Goal: Subscribe to service/newsletter

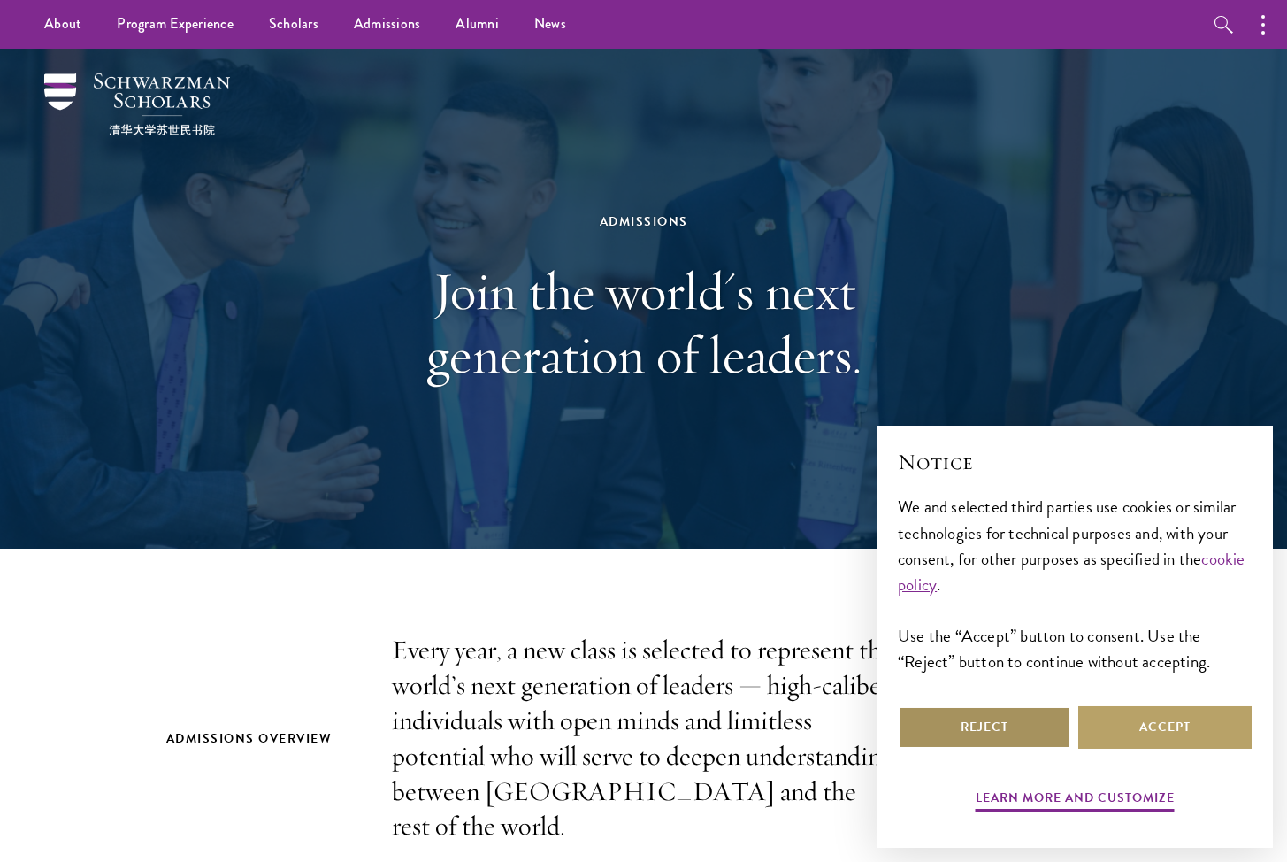
click at [1020, 730] on button "Reject" at bounding box center [984, 727] width 173 height 42
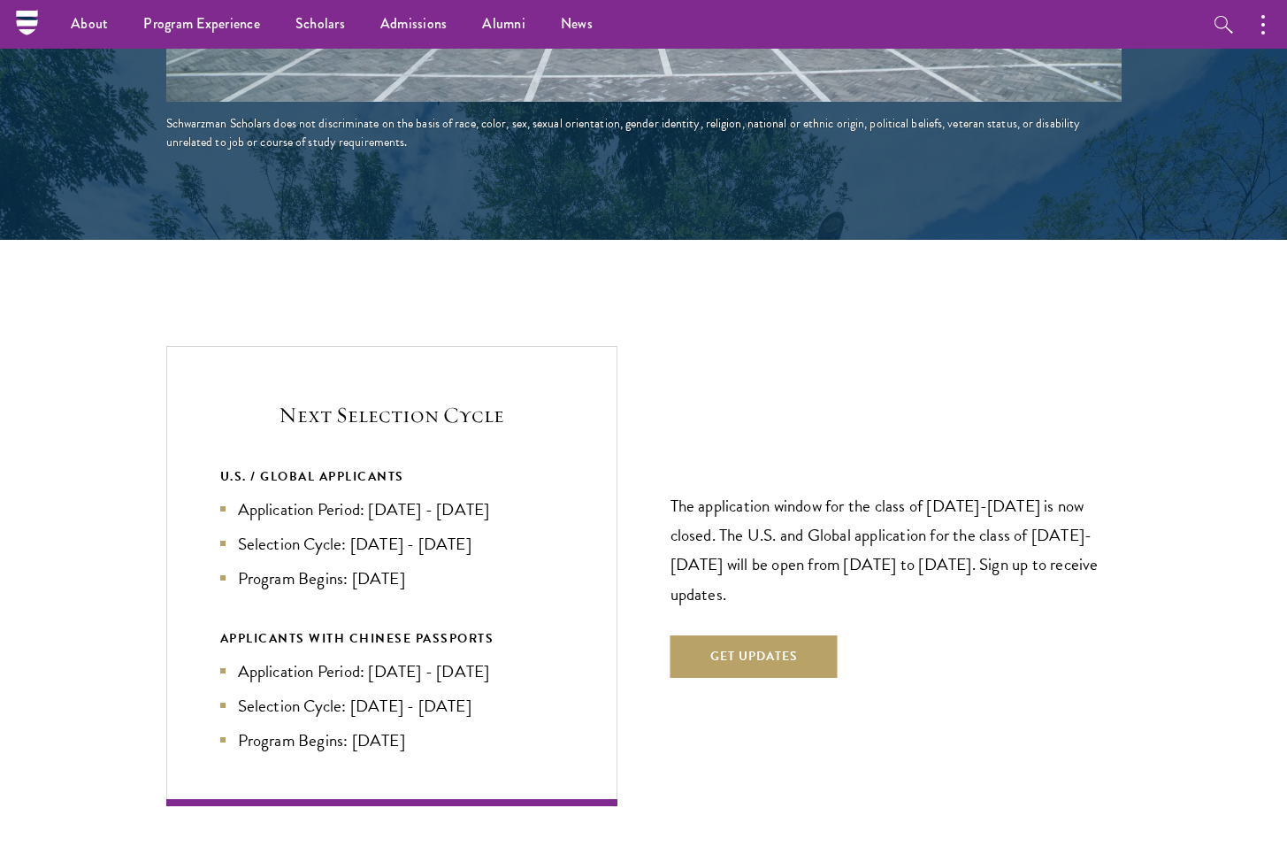
scroll to position [3491, 0]
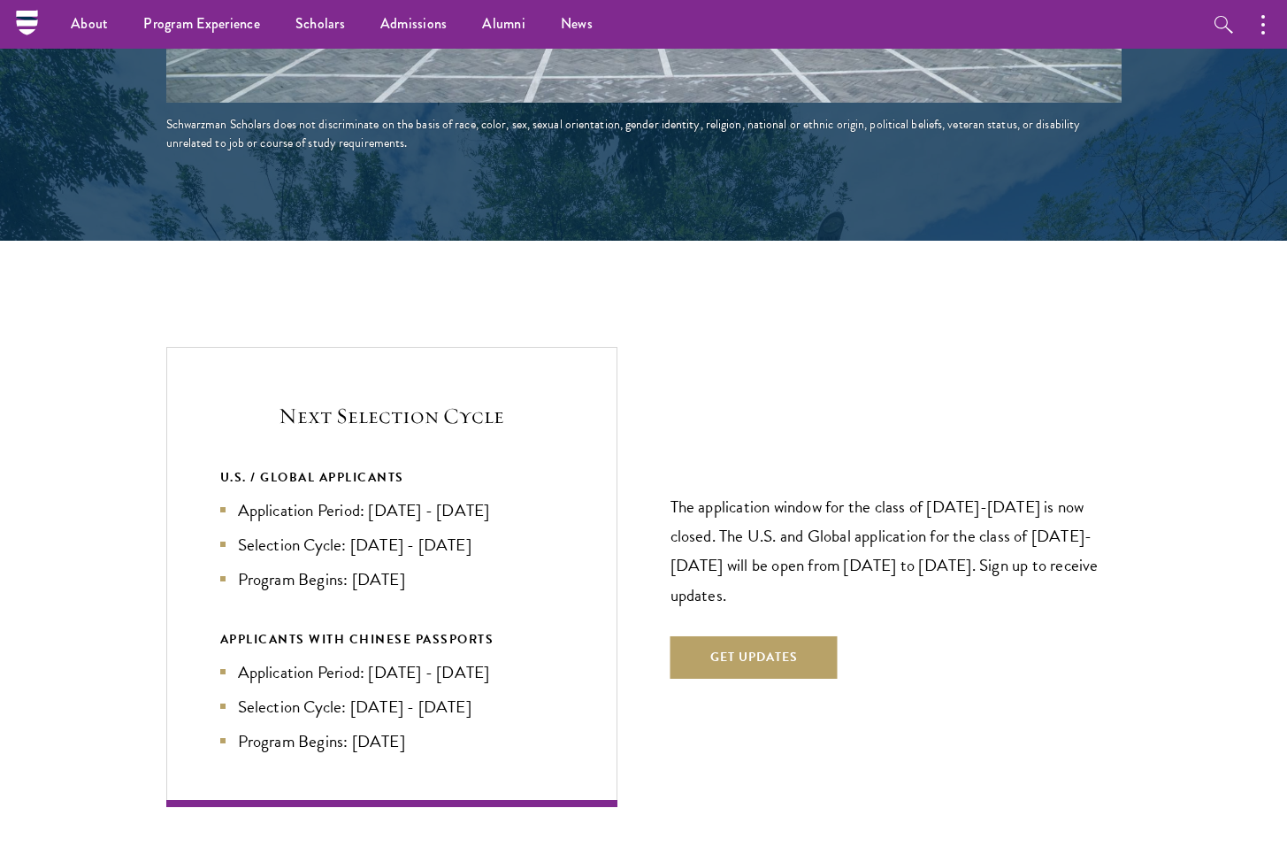
click at [792, 589] on div "The application window for the class of 2026-2027 is now closed. The U.S. and G…" at bounding box center [895, 576] width 451 height 309
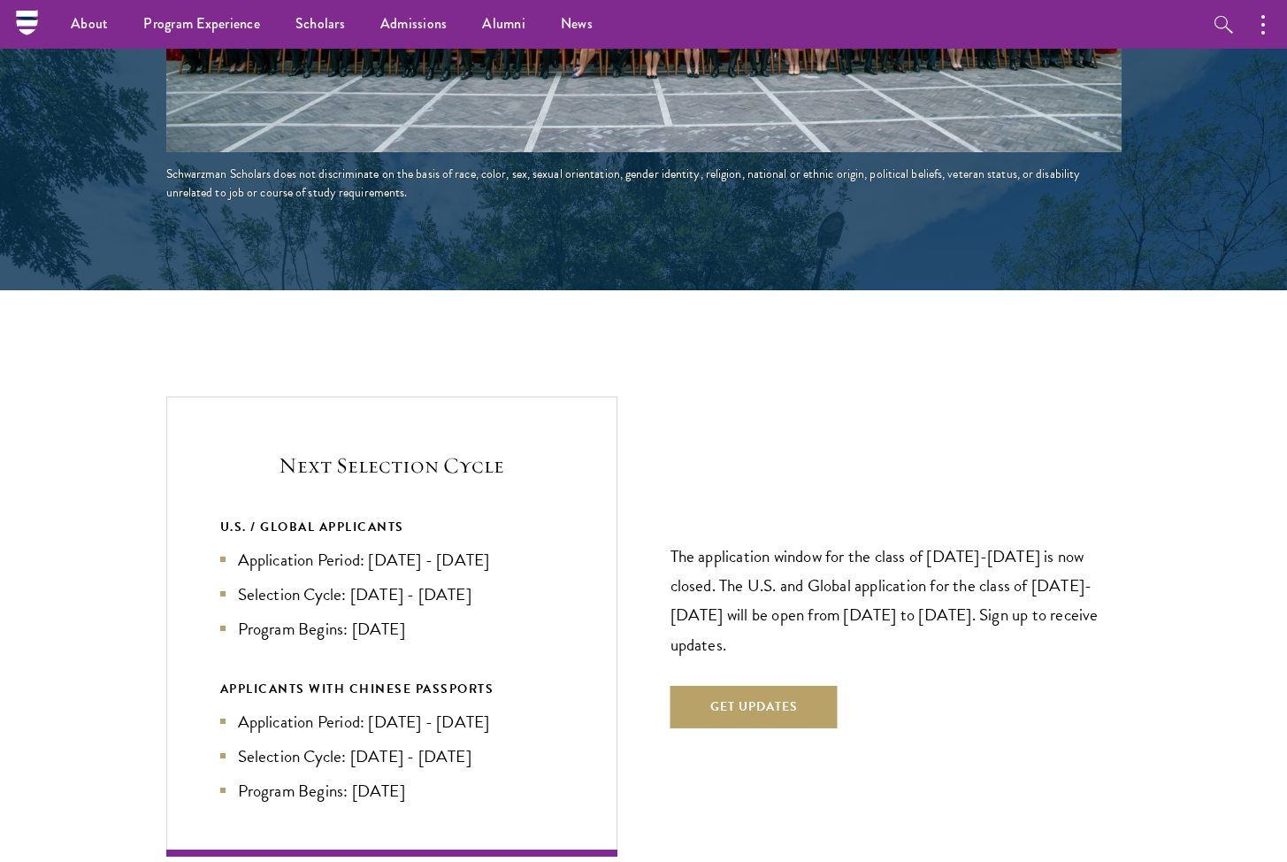
scroll to position [2711, 0]
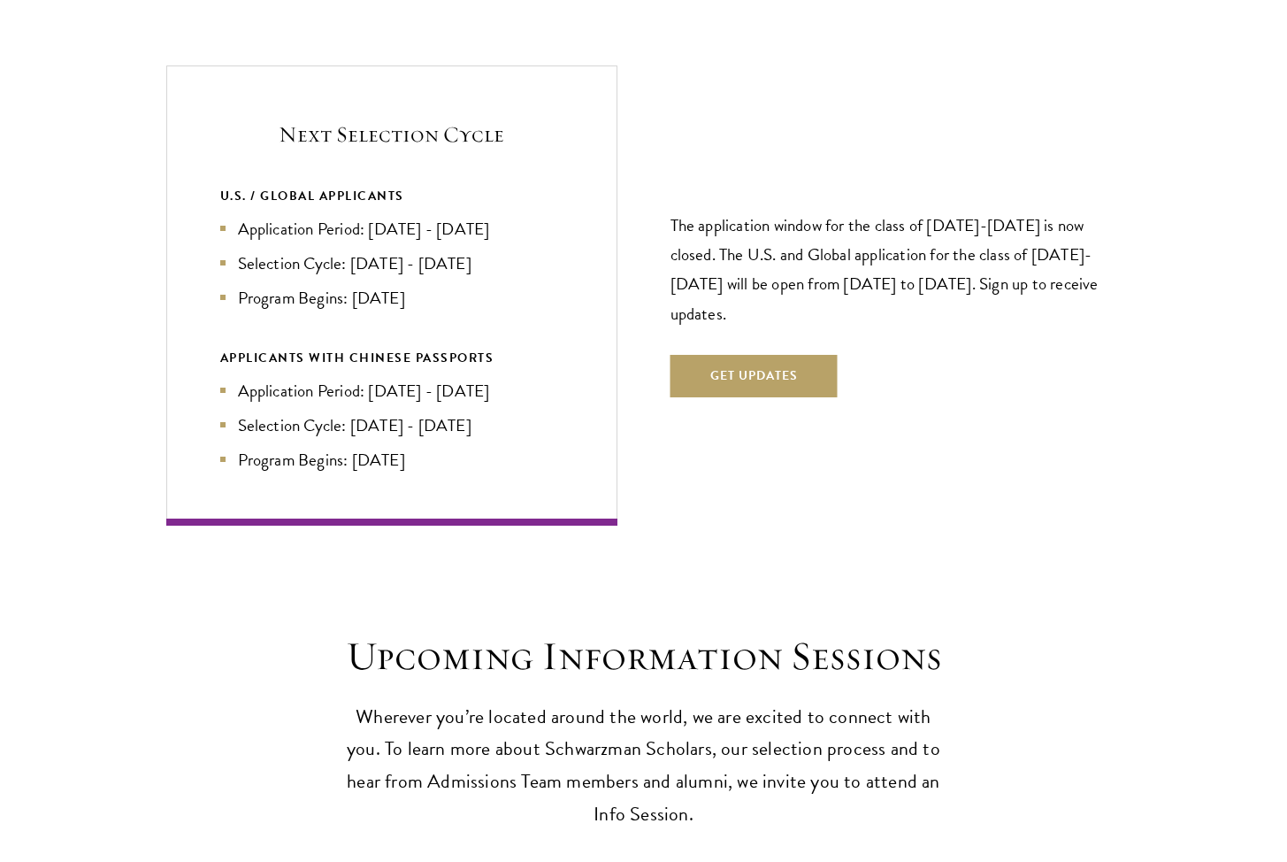
scroll to position [3824, 0]
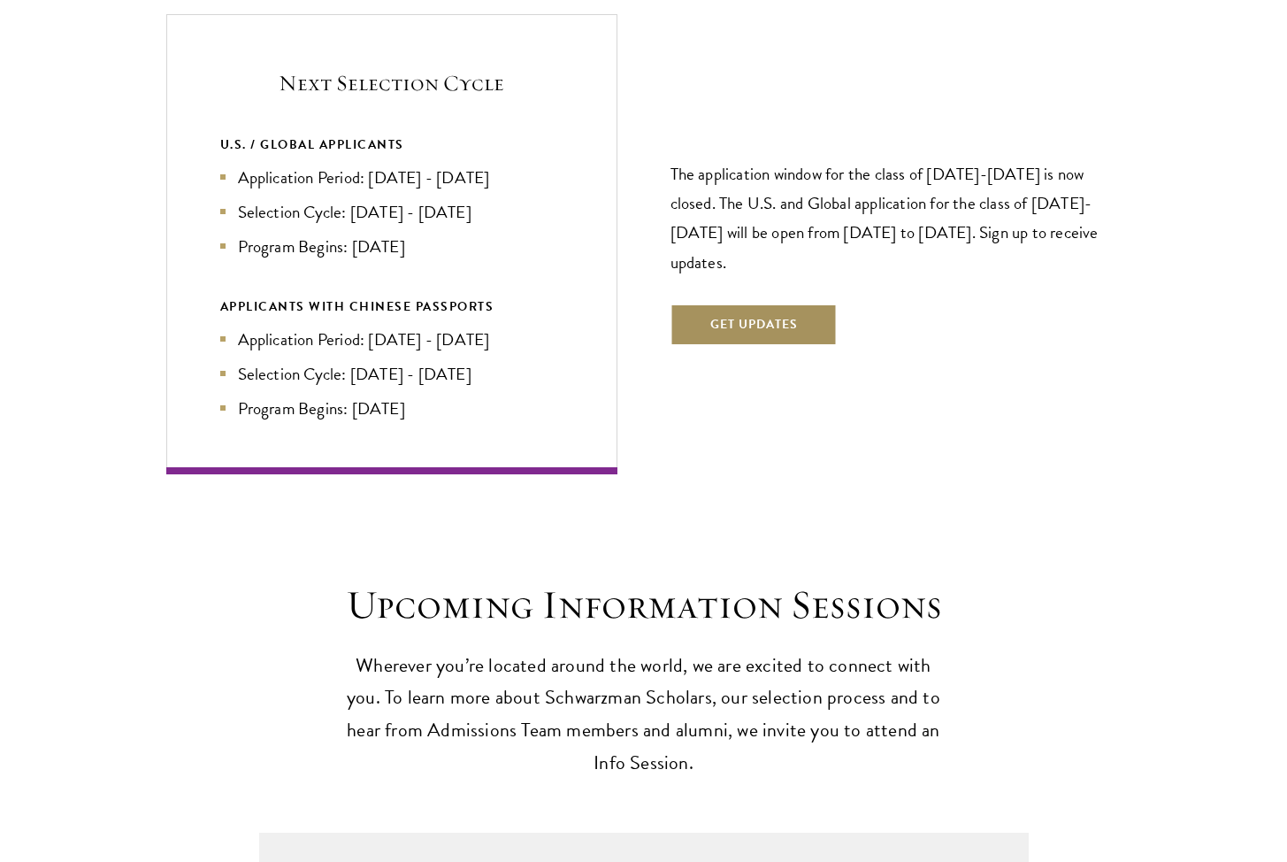
click at [721, 303] on button "Get Updates" at bounding box center [753, 324] width 167 height 42
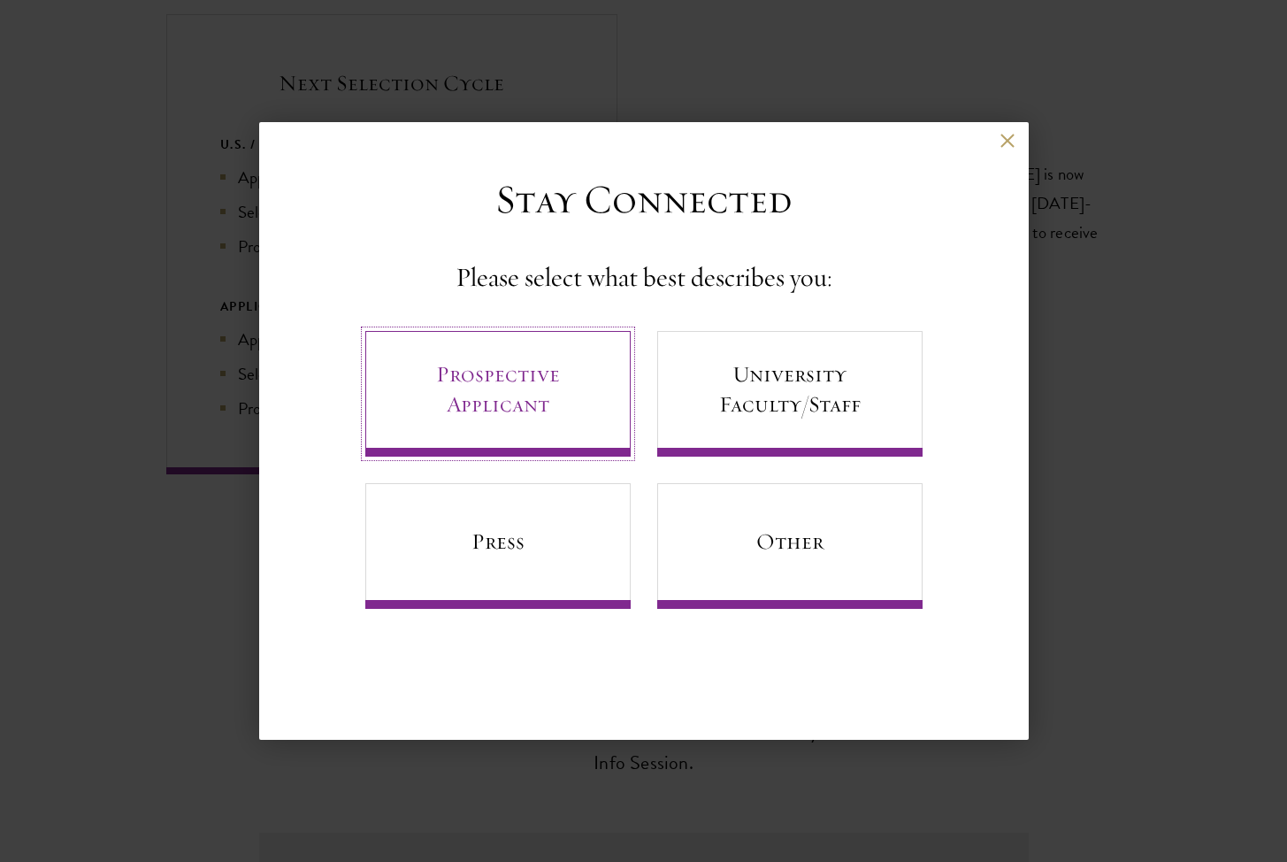
click at [582, 385] on link "Prospective Applicant" at bounding box center [497, 394] width 265 height 126
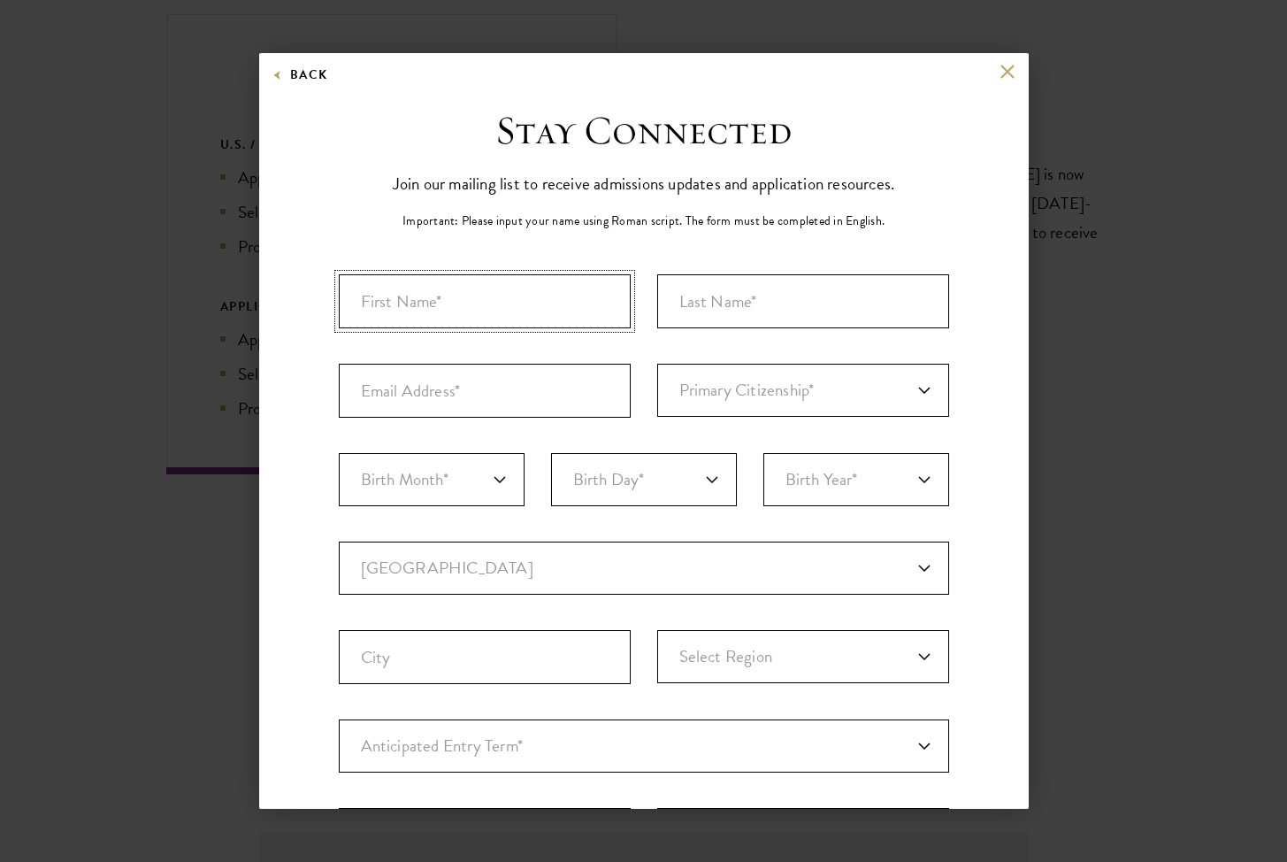
click at [511, 303] on input "First Name*" at bounding box center [485, 301] width 292 height 54
type input "Charlotte"
type input "[PERSON_NAME]"
type input "[EMAIL_ADDRESS][DOMAIN_NAME]"
select select "BL"
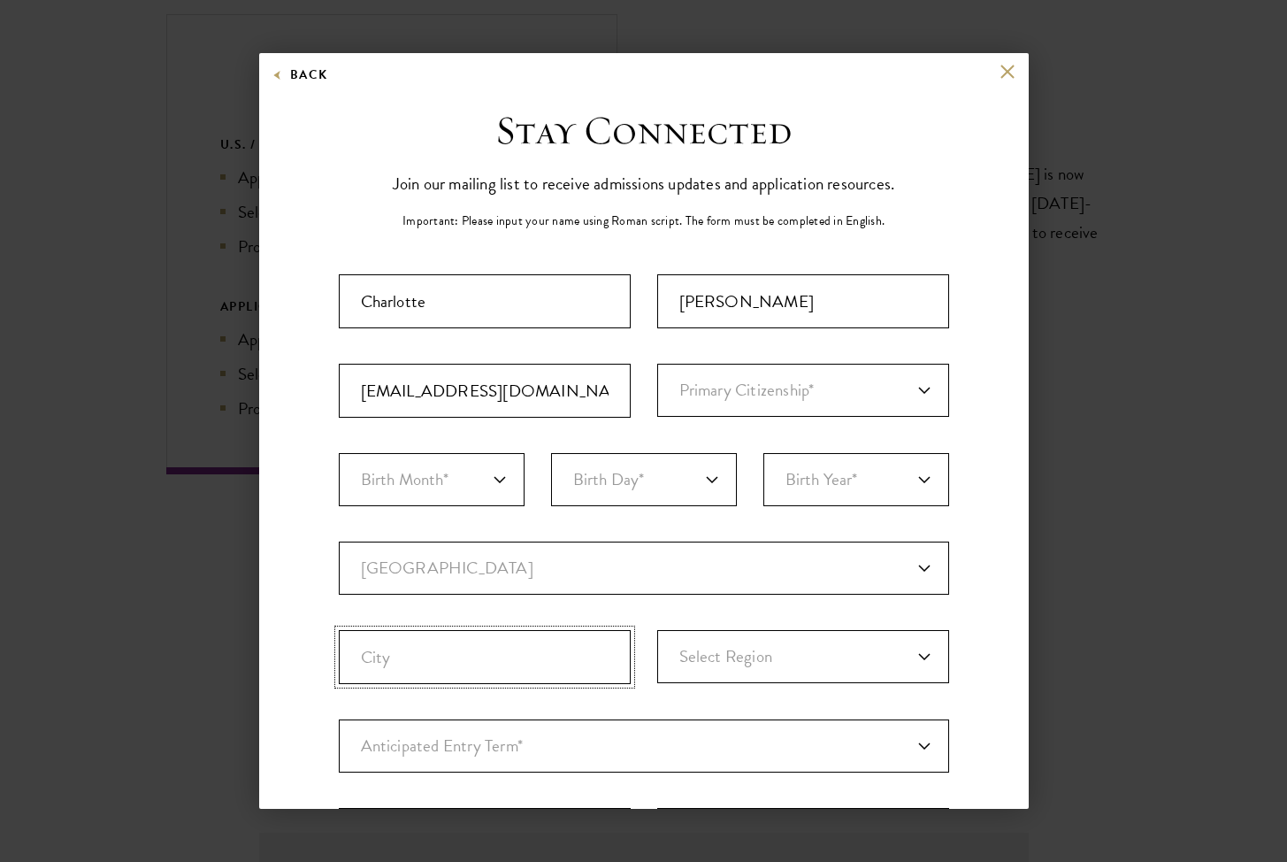
type input "[US_STATE]"
select select
click at [728, 383] on select "Primary Citizenship* [GEOGRAPHIC_DATA] [DEMOGRAPHIC_DATA] [DEMOGRAPHIC_DATA] [D…" at bounding box center [803, 390] width 292 height 53
select select "US"
click at [471, 502] on select "Birth Month* January February March April May June July August September Octobe…" at bounding box center [432, 479] width 186 height 53
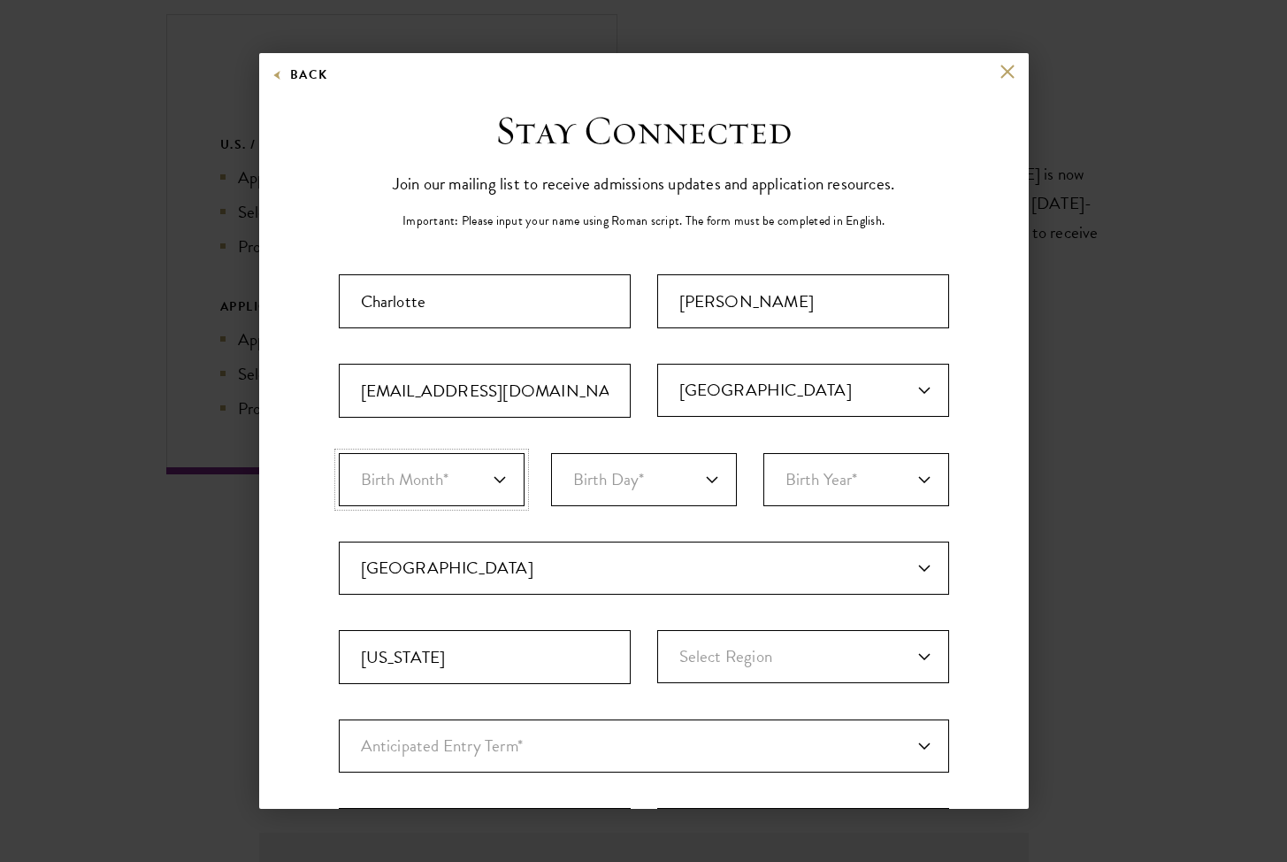
select select "04"
click at [623, 460] on select "Birth Day* 1 2 3 4 5 6 7 8 9 10 11 12 13 14 15 16 17 18 19 20 21 22 23 24 25 26…" at bounding box center [644, 479] width 186 height 53
select select "05"
click at [812, 469] on select "Birth Year* [DEMOGRAPHIC_DATA] [DEMOGRAPHIC_DATA] [DEMOGRAPHIC_DATA] [DEMOGRAPH…" at bounding box center [856, 479] width 186 height 53
select select "2003"
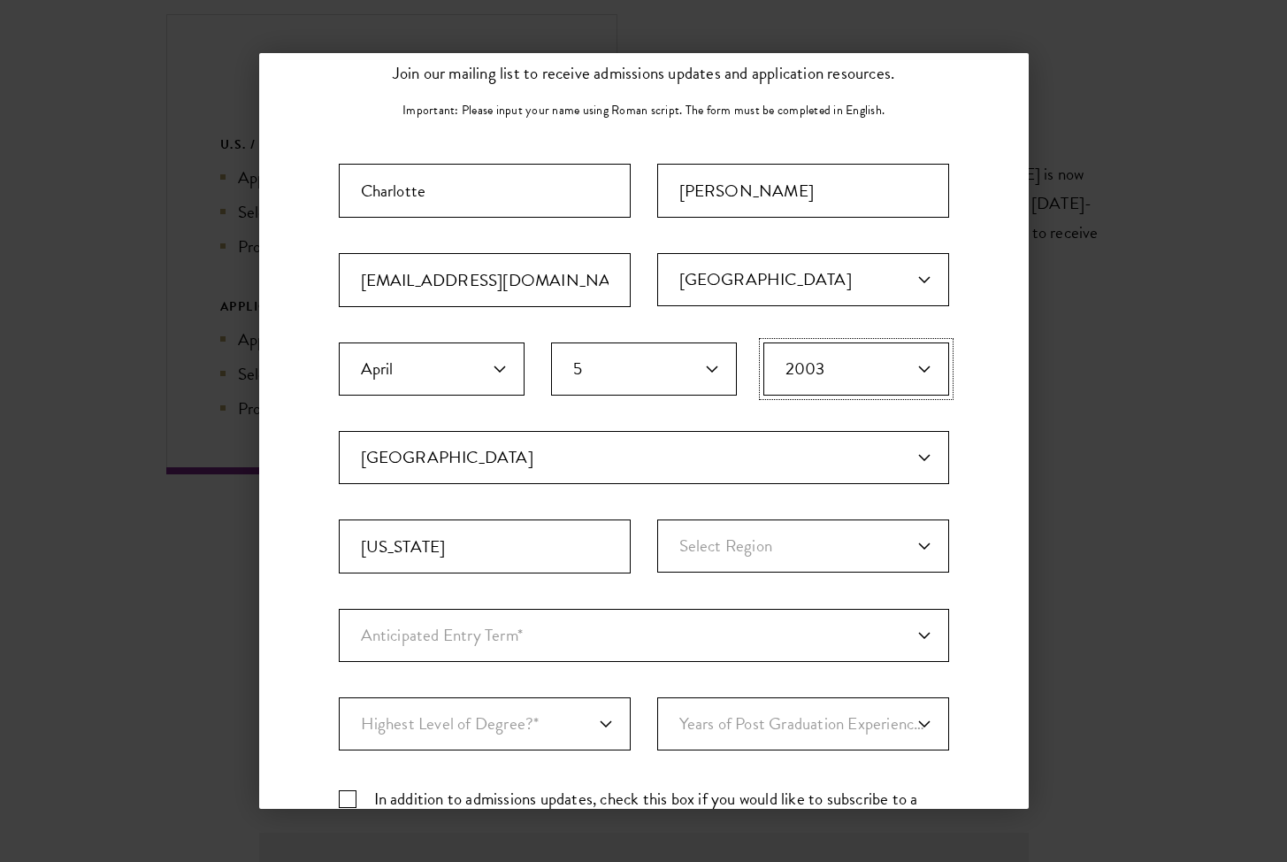
scroll to position [152, 0]
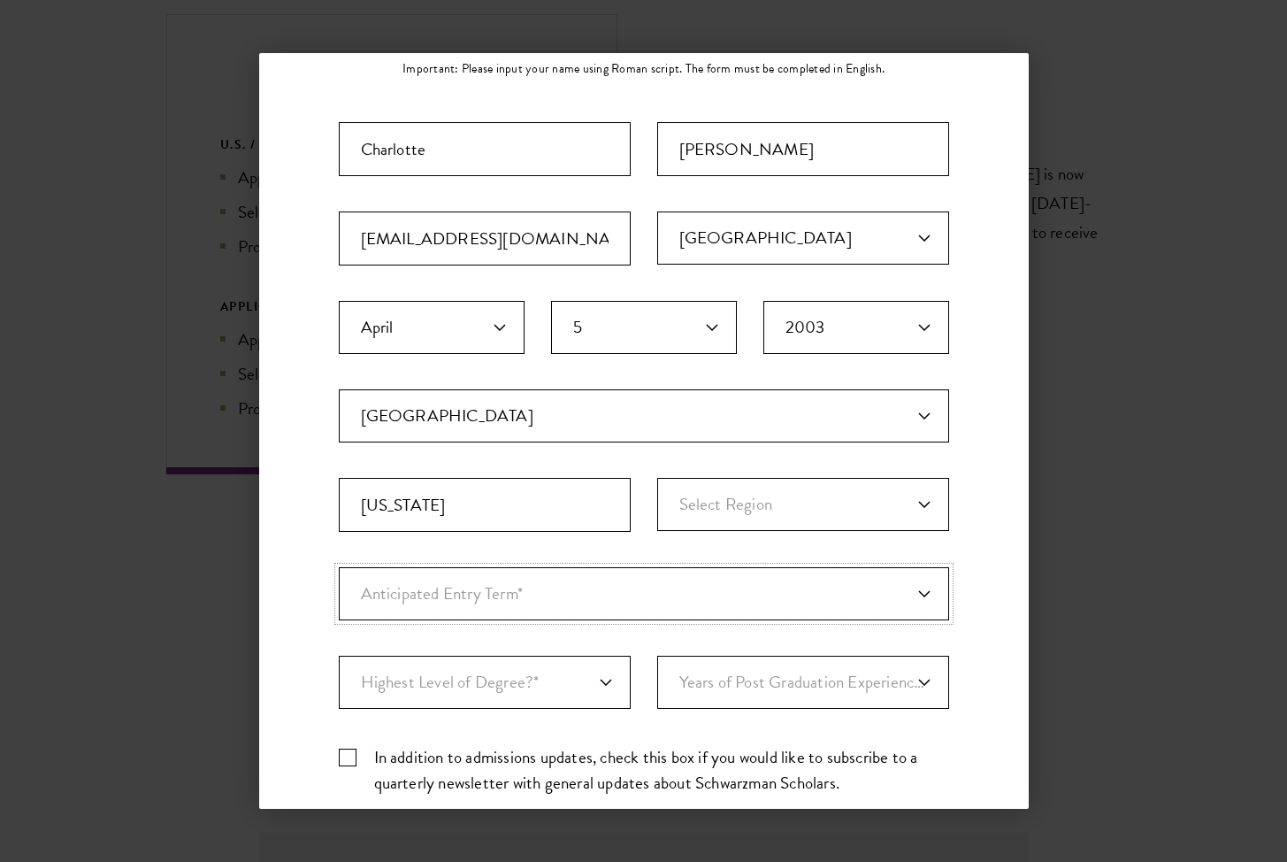
click at [673, 598] on select "Anticipated Entry Term* [DATE] (Application opens [DATE]) Just Exploring" at bounding box center [644, 593] width 610 height 53
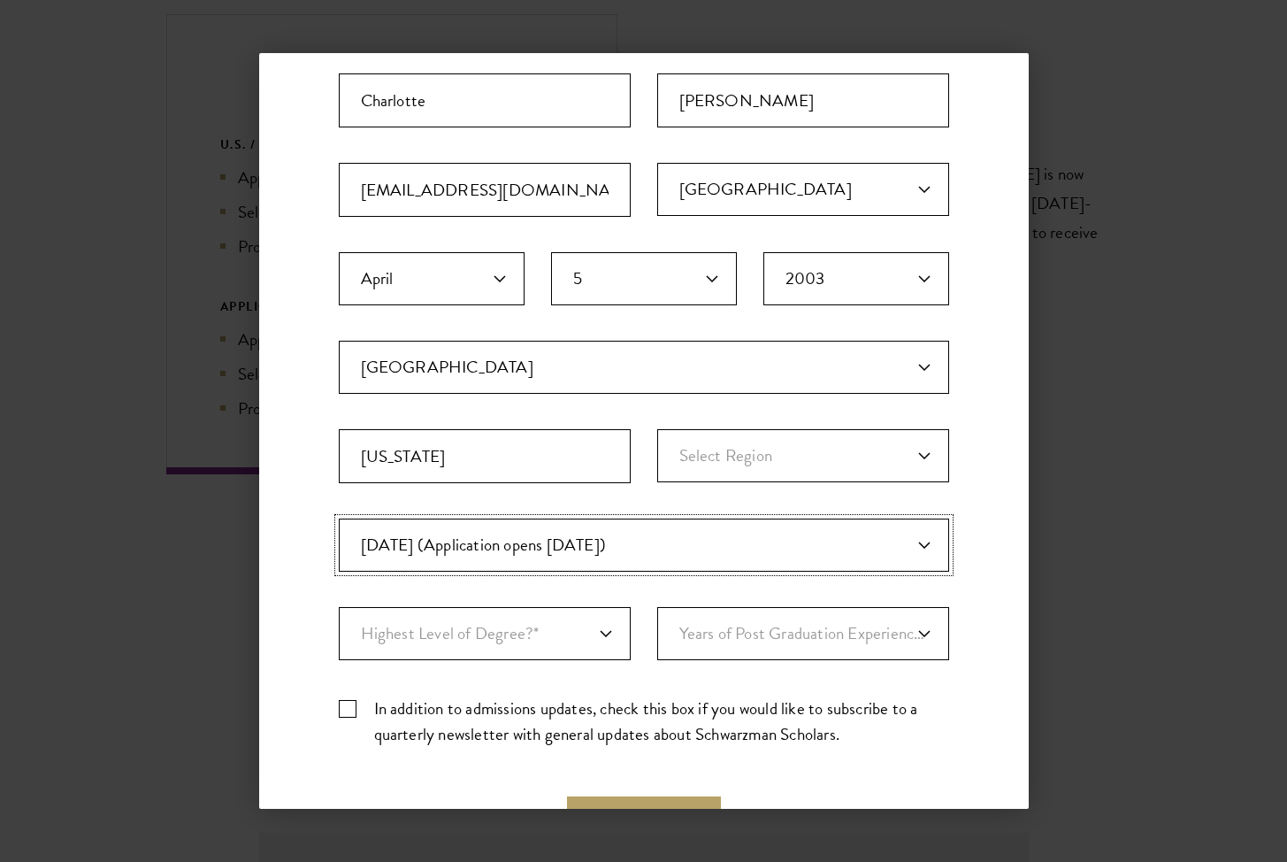
scroll to position [209, 0]
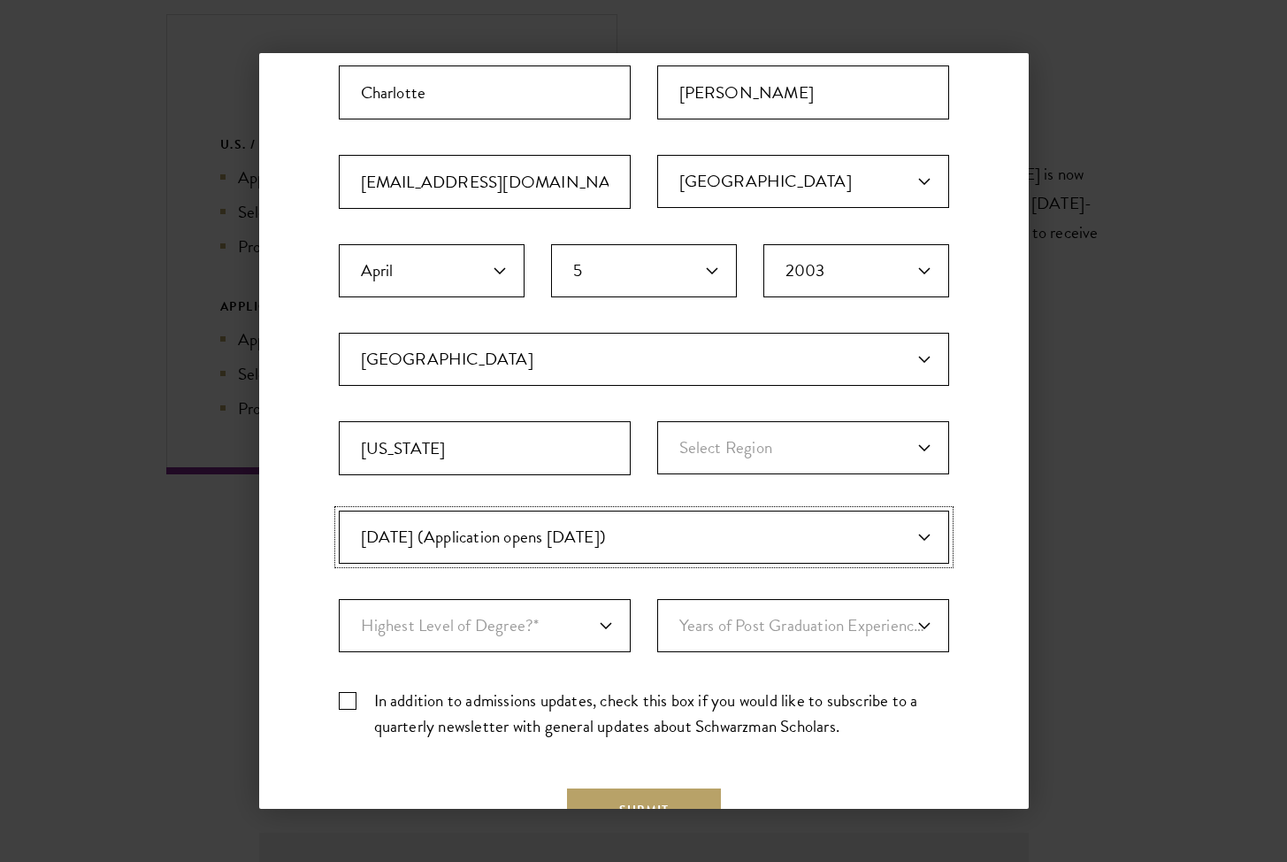
click at [561, 548] on select "Anticipated Entry Term* [DATE] (Application opens [DATE]) Just Exploring" at bounding box center [644, 536] width 610 height 53
select select "a6790467-ebe7-4045-a56a-66c1cae98076"
click at [570, 609] on select "Highest Level of Degree?* PHD Bachelor's Master's Current Undergraduate Student" at bounding box center [485, 625] width 292 height 53
select select "baef124f-e103-44b1-8ca6-5d0669438e44"
click at [773, 602] on select "Years of Post Graduation Experience?* 1 2 3 4 5 6 7 8 9 10" at bounding box center [803, 625] width 292 height 53
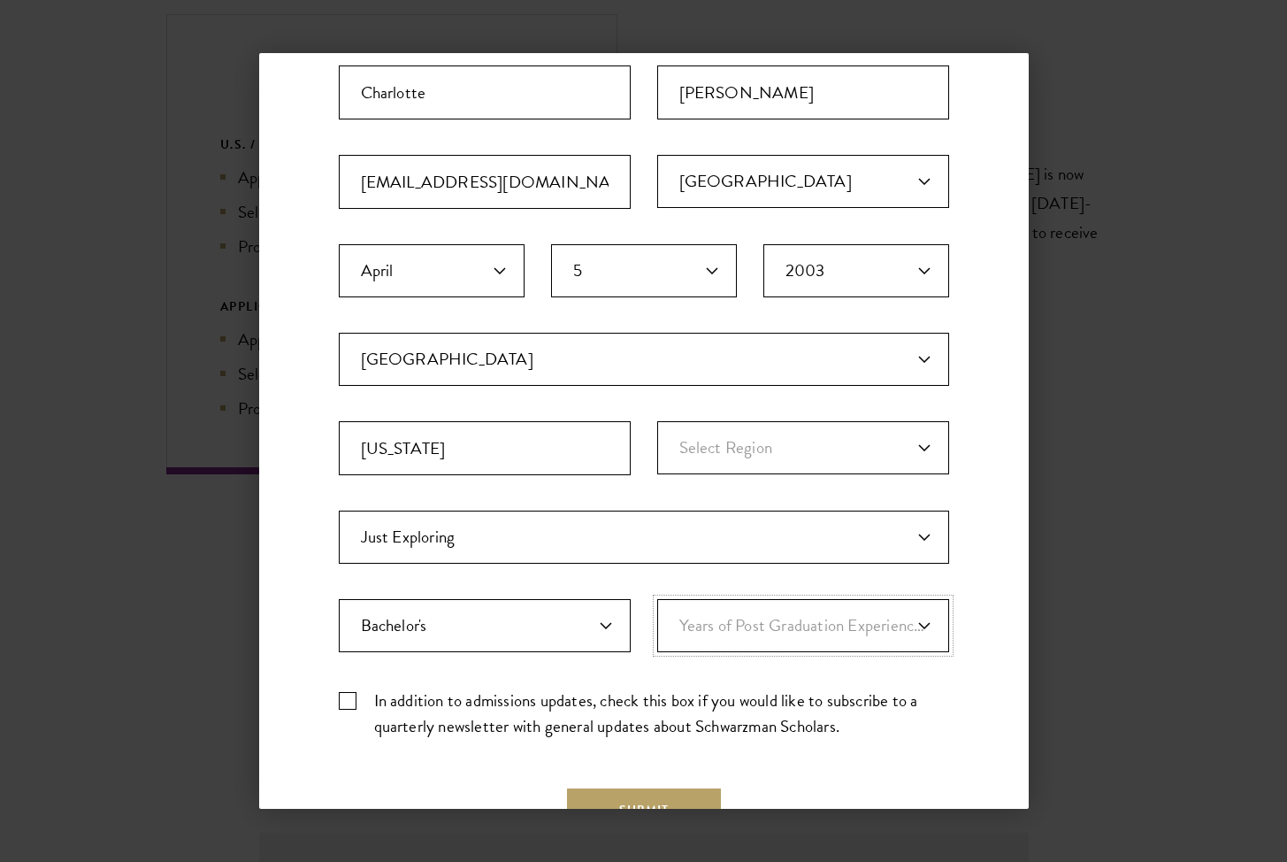
select select "1"
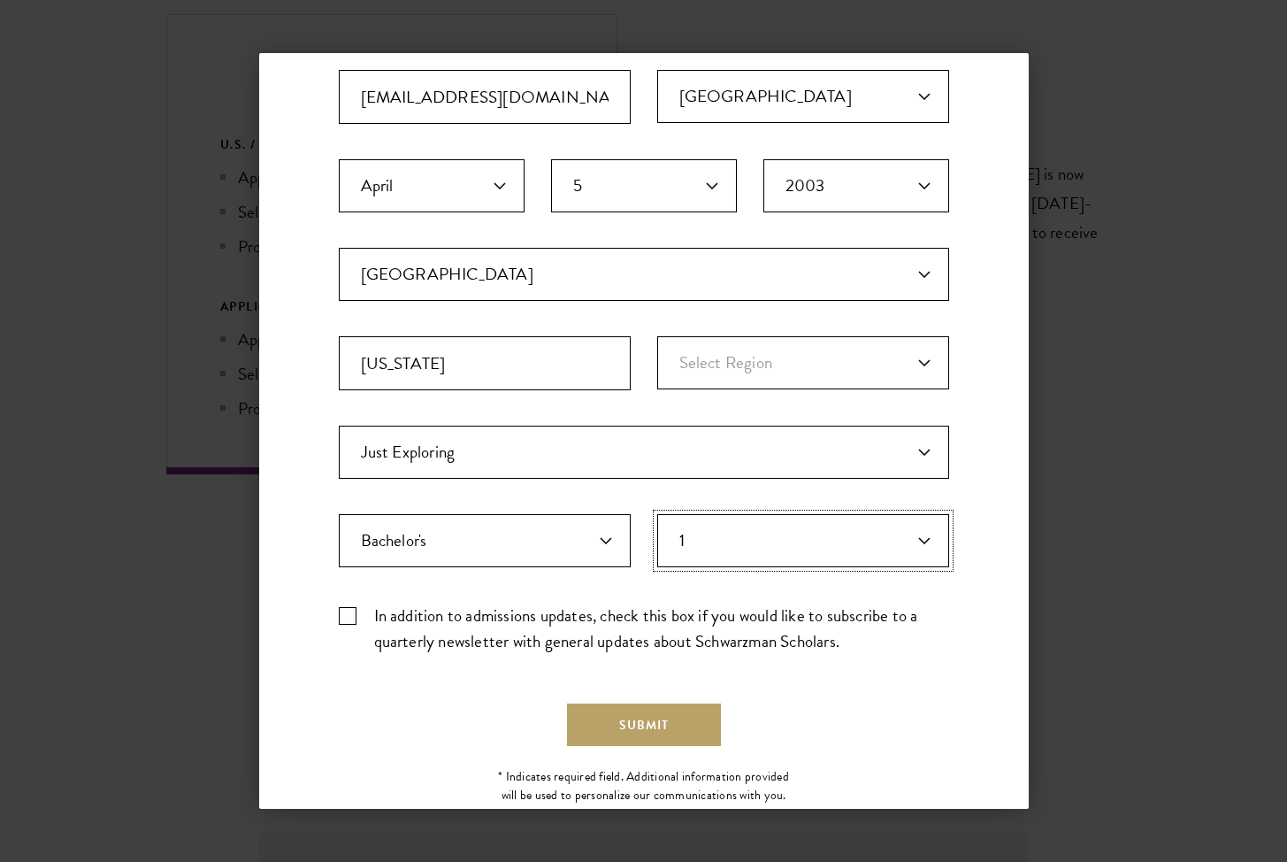
scroll to position [300, 0]
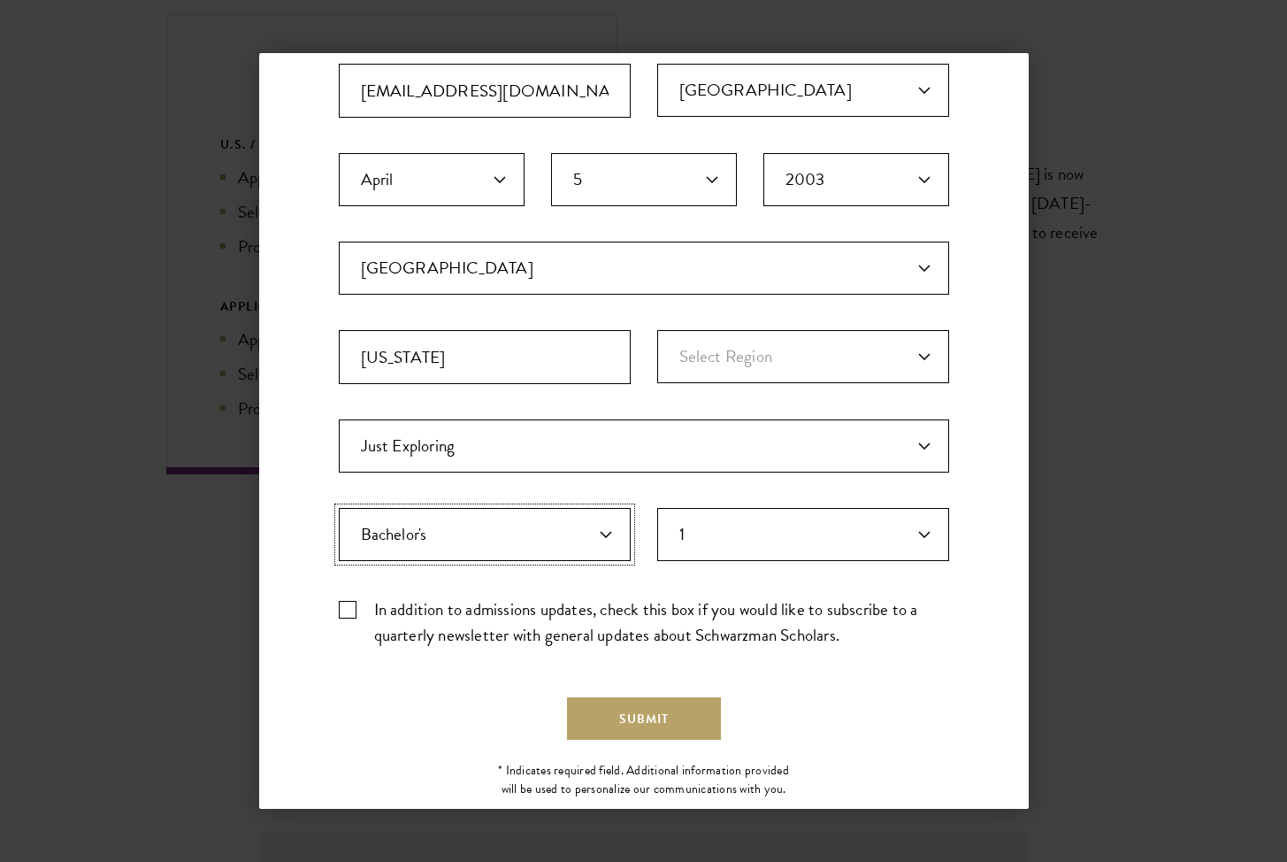
click at [473, 553] on select "Highest Level of Degree?* PHD Bachelor's Master's Current Undergraduate Student" at bounding box center [485, 534] width 292 height 53
click at [607, 725] on button "Submit" at bounding box center [644, 718] width 154 height 42
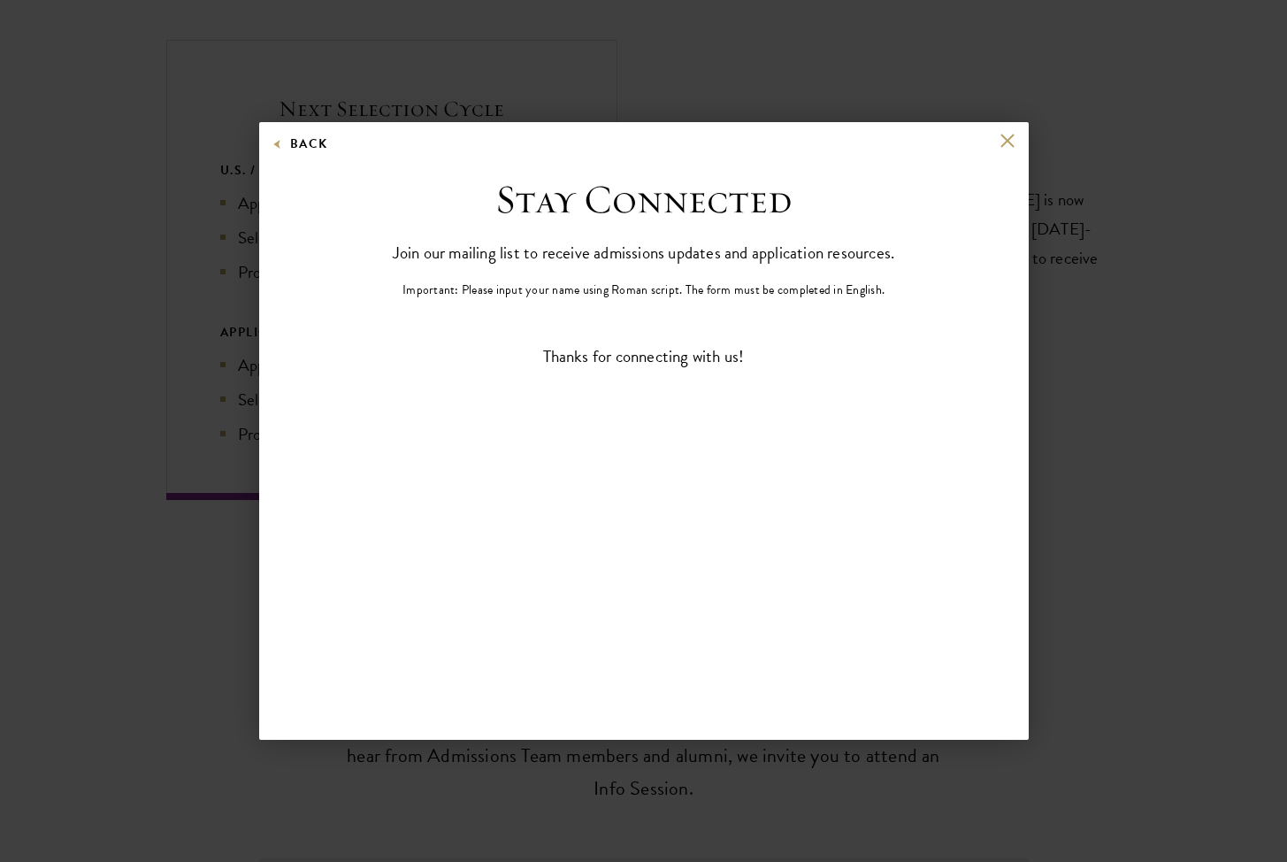
scroll to position [0, 0]
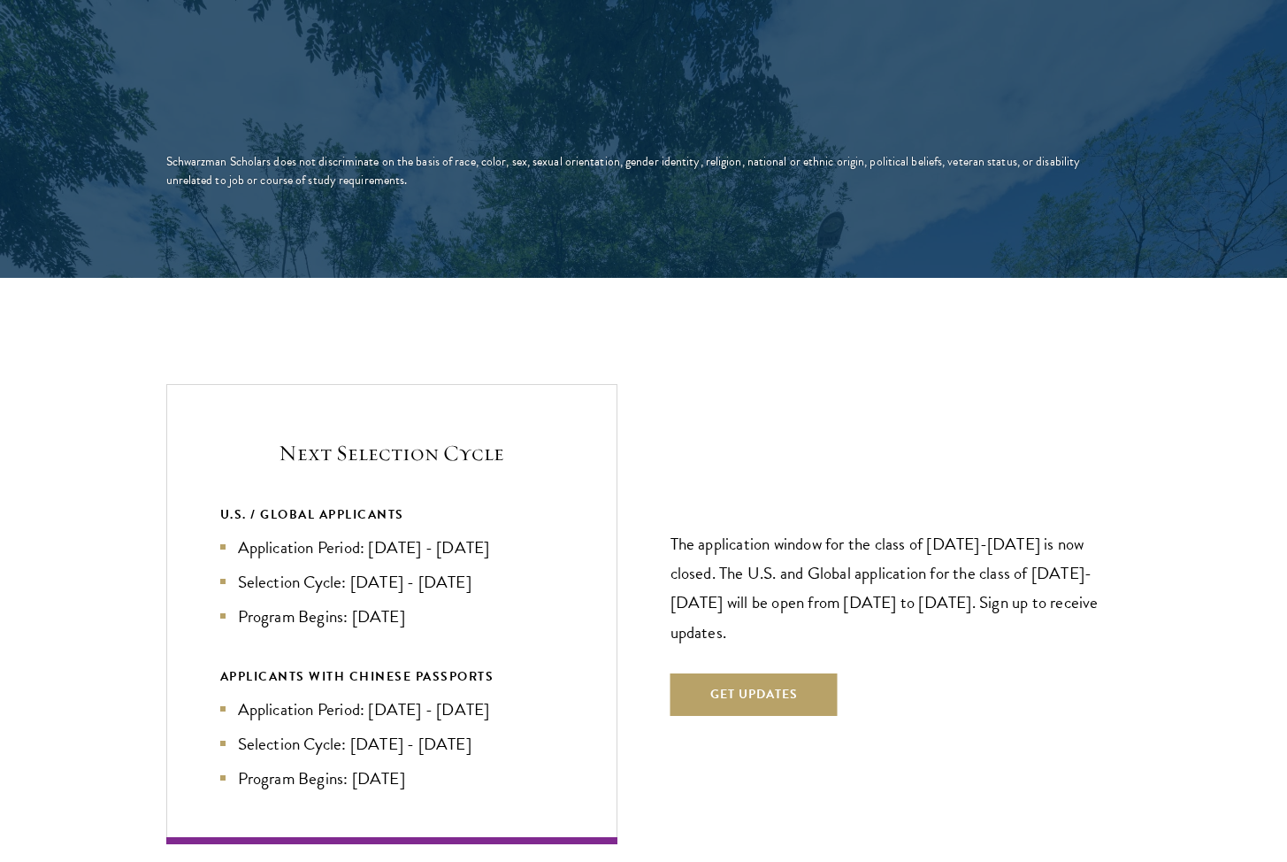
scroll to position [3456, 0]
